Goal: Transaction & Acquisition: Purchase product/service

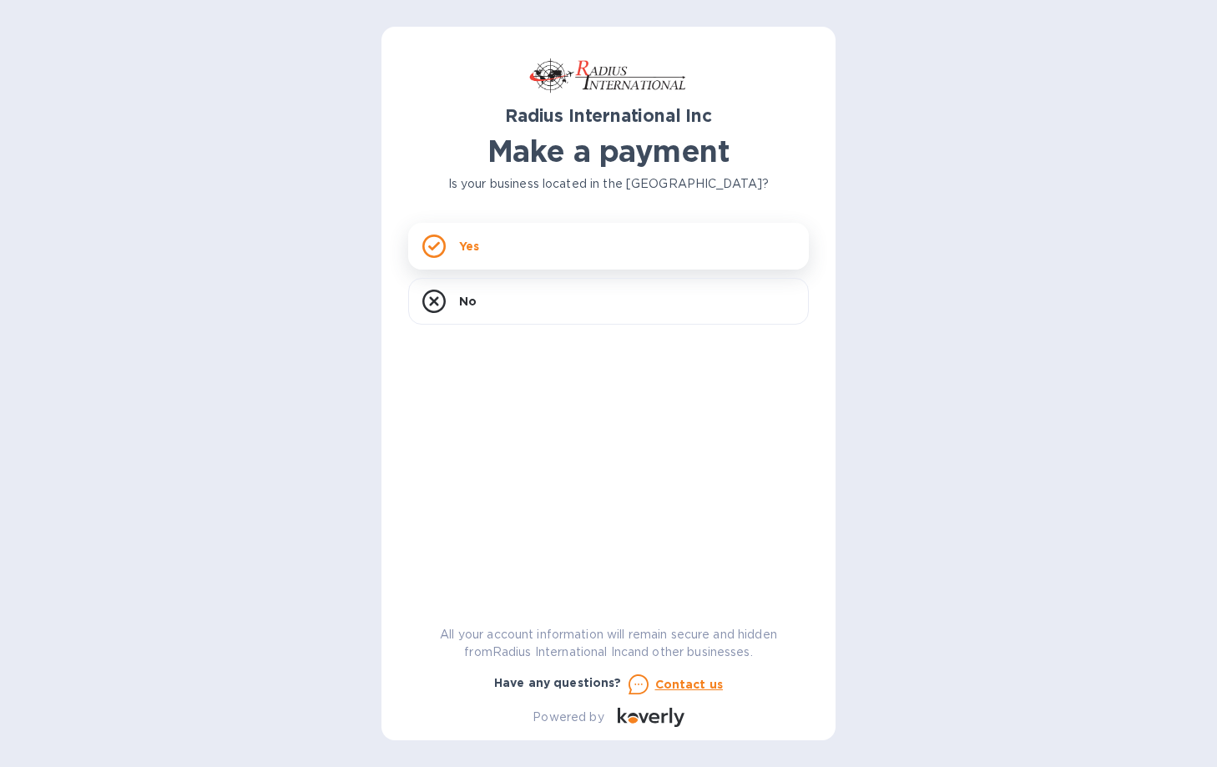
click at [547, 233] on div "Yes" at bounding box center [608, 246] width 401 height 47
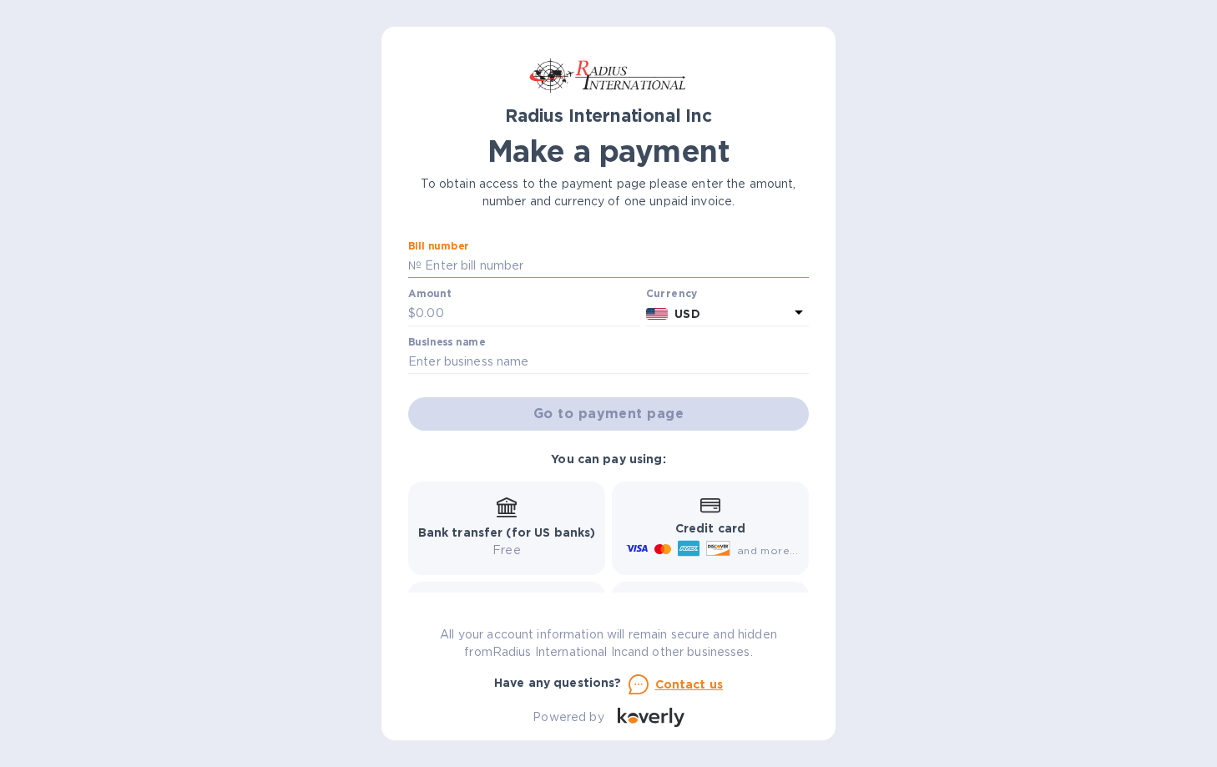
click at [562, 255] on input "text" at bounding box center [614, 266] width 387 height 25
click at [518, 534] on b "Bank transfer (for US banks)" at bounding box center [507, 532] width 178 height 13
click at [512, 547] on p "Free" at bounding box center [507, 551] width 178 height 18
click at [606, 411] on div "Go to payment page" at bounding box center [608, 414] width 407 height 40
click at [584, 234] on div "Radius International Inc Make a payment To obtain access to the payment page pl…" at bounding box center [608, 389] width 401 height 673
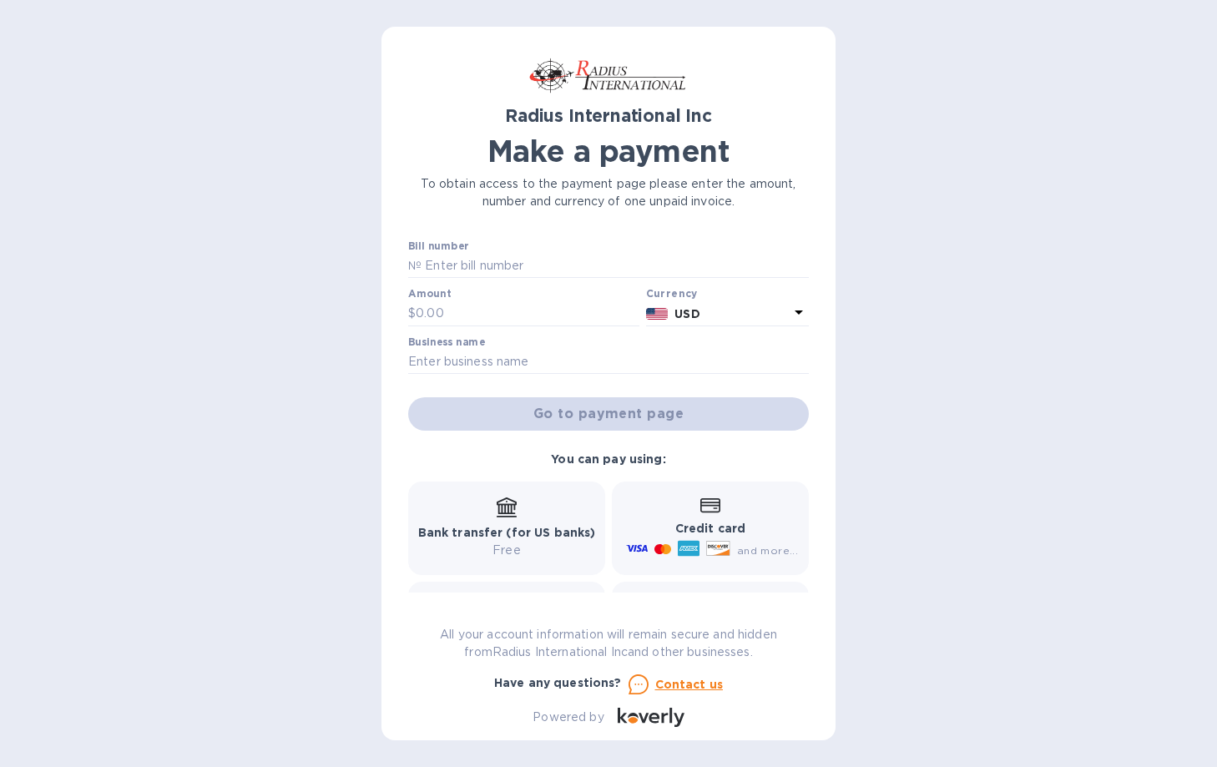
click at [800, 310] on icon at bounding box center [799, 312] width 20 height 20
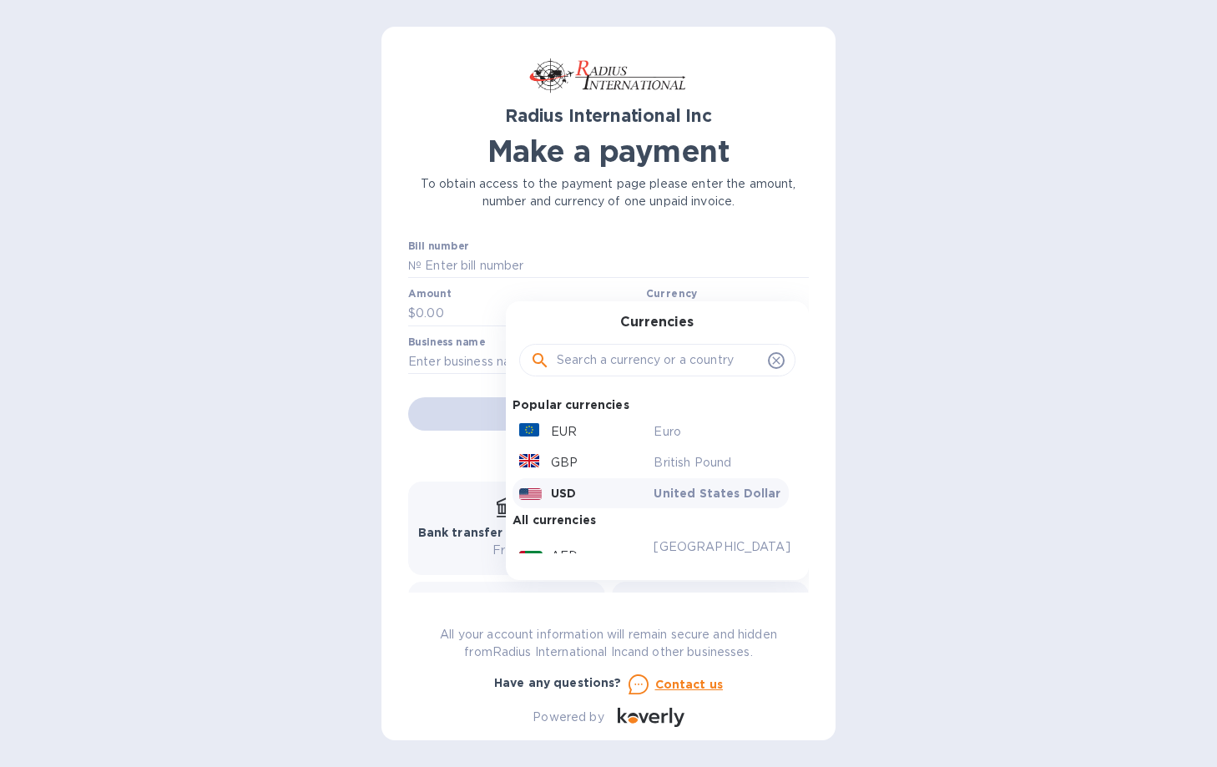
click at [800, 310] on div "Currencies Popular currencies EUR Euro GBP British Pound USD United States Doll…" at bounding box center [657, 440] width 303 height 279
click at [547, 491] on div "USD" at bounding box center [583, 493] width 135 height 23
